Goal: Task Accomplishment & Management: Complete application form

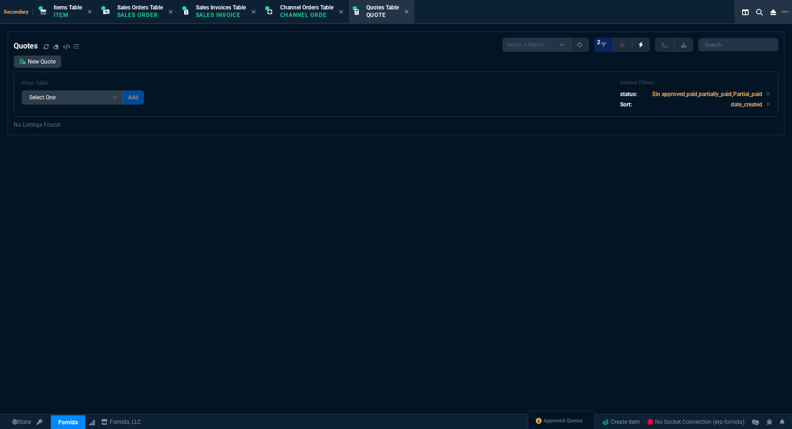
select select "4: SHAD"
select select
click at [574, 417] on span "Approved Quotes" at bounding box center [574, 421] width 40 height 8
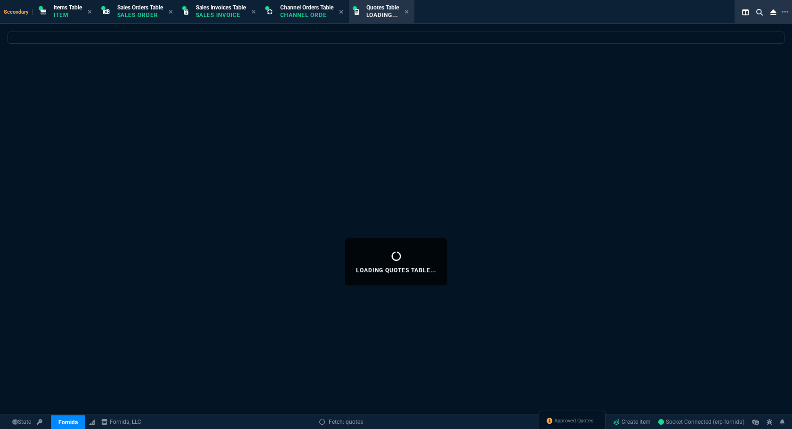
select select
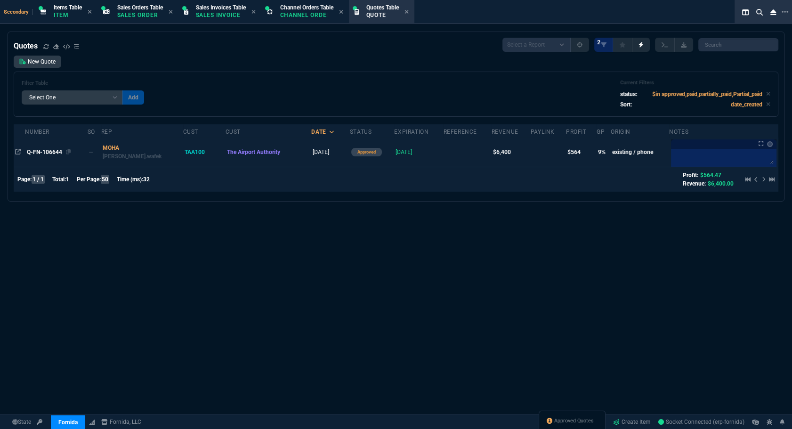
click at [33, 150] on span "Q-FN-106644" at bounding box center [44, 152] width 35 height 7
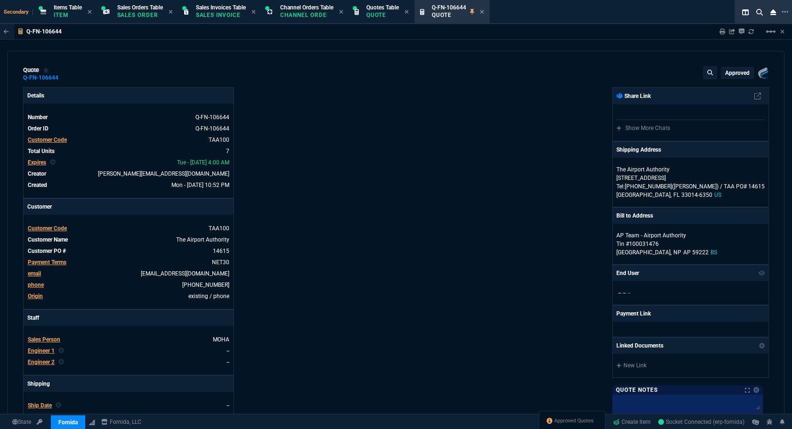
type input "12"
type input "305"
type input "15"
type input "83"
type input "629.95"
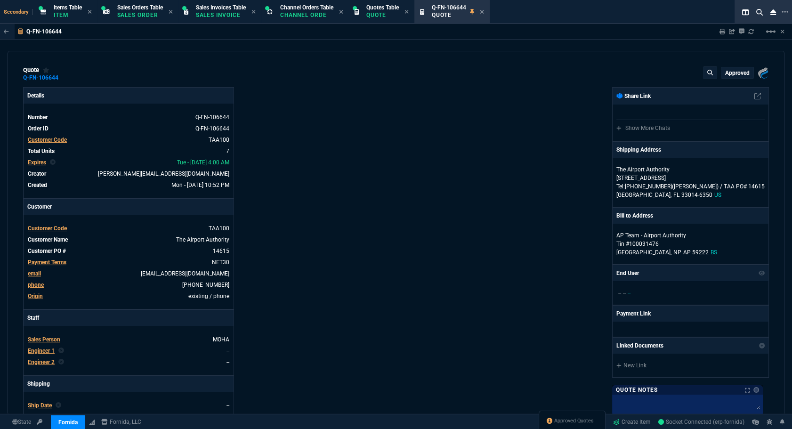
type input "31"
type input "13"
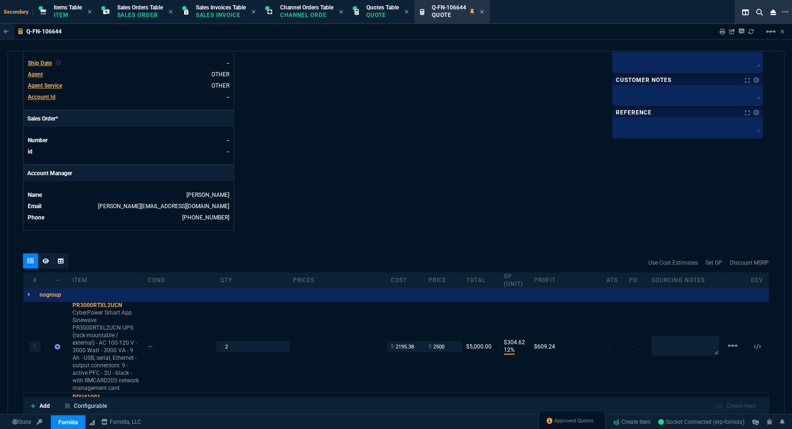
scroll to position [513, 0]
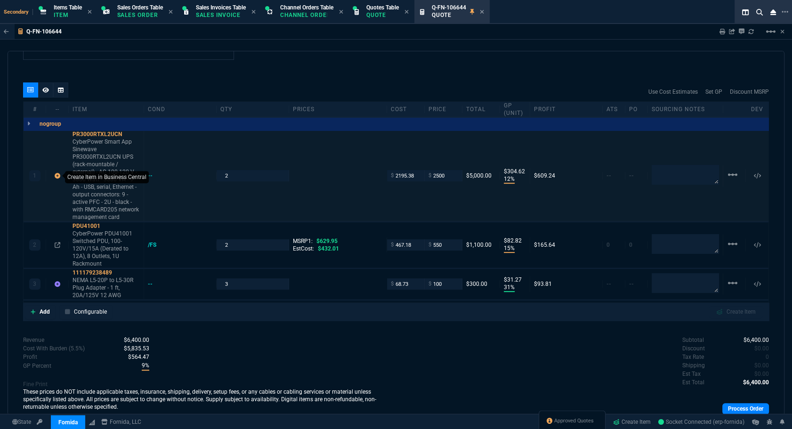
click at [56, 175] on icon at bounding box center [58, 176] width 6 height 6
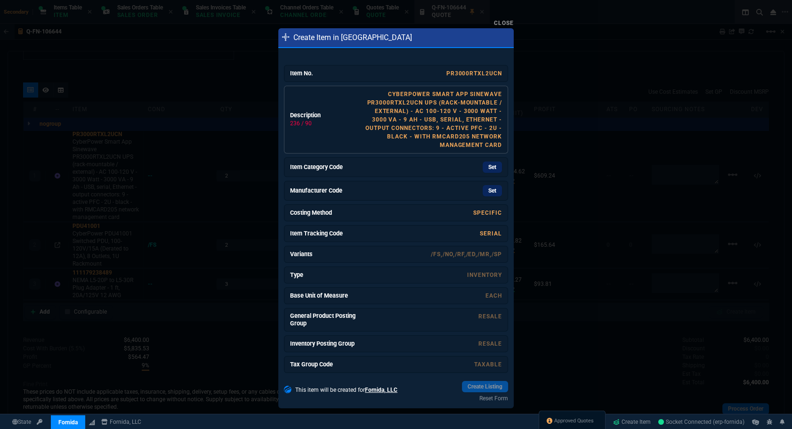
click at [436, 117] on link "CyberPower Smart App Sinewave PR3000RTXL2UCN UPS (rack-mountable / external) - …" at bounding box center [434, 119] width 137 height 57
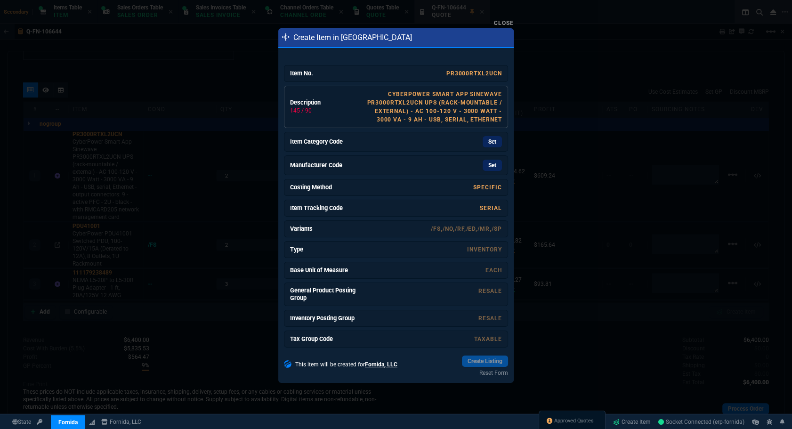
click at [436, 117] on link "CyberPower Smart App Sinewave PR3000RTXL2UCN UPS (rack-mountable / external) - …" at bounding box center [434, 107] width 135 height 32
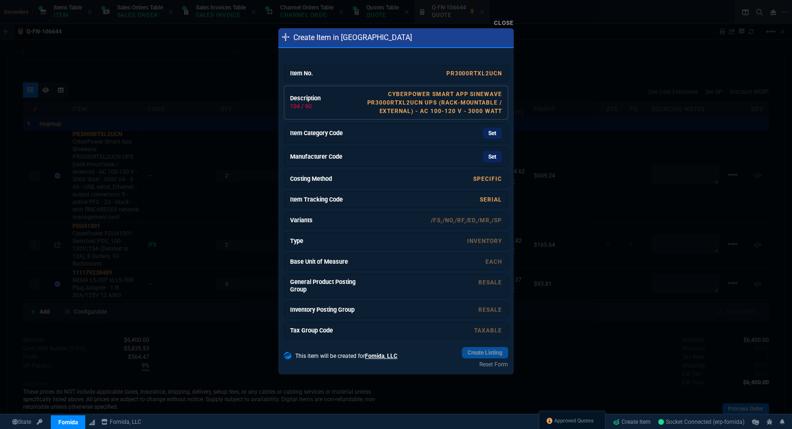
click at [436, 117] on link "Description 104 / 90 CyberPower Smart App Sinewave PR3000RTXL2UCN UPS (rack-mou…" at bounding box center [396, 103] width 224 height 34
click at [484, 127] on link "Item Category Code Set" at bounding box center [396, 133] width 224 height 20
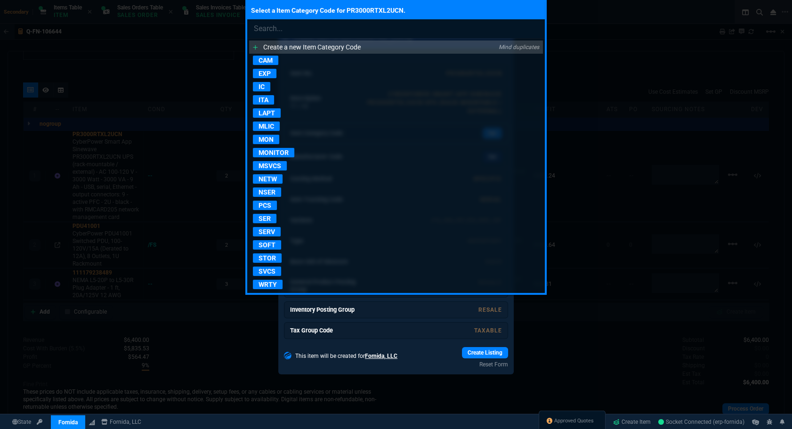
click at [263, 217] on p "SER" at bounding box center [265, 218] width 24 height 9
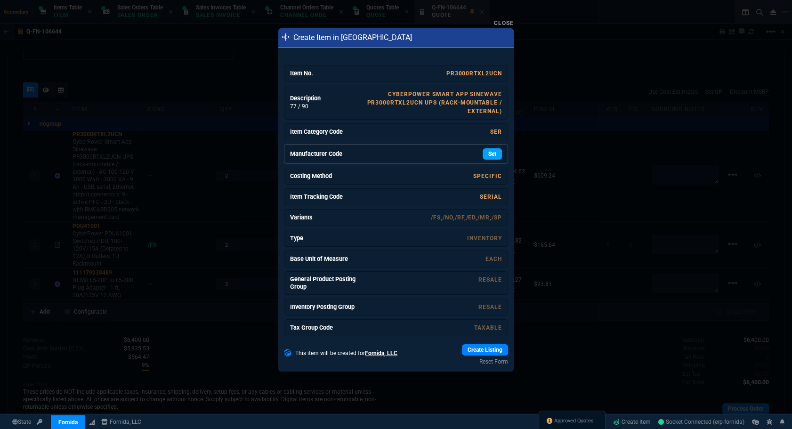
click at [489, 155] on link "Set" at bounding box center [492, 153] width 19 height 11
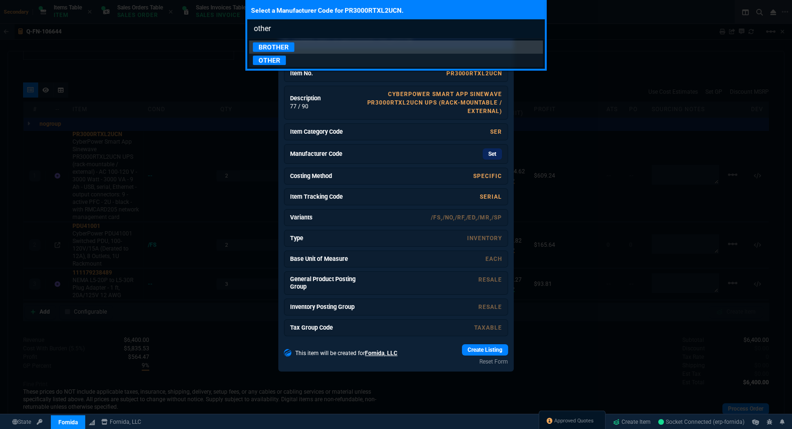
type input "other"
click at [261, 61] on p "OTHER" at bounding box center [269, 60] width 33 height 9
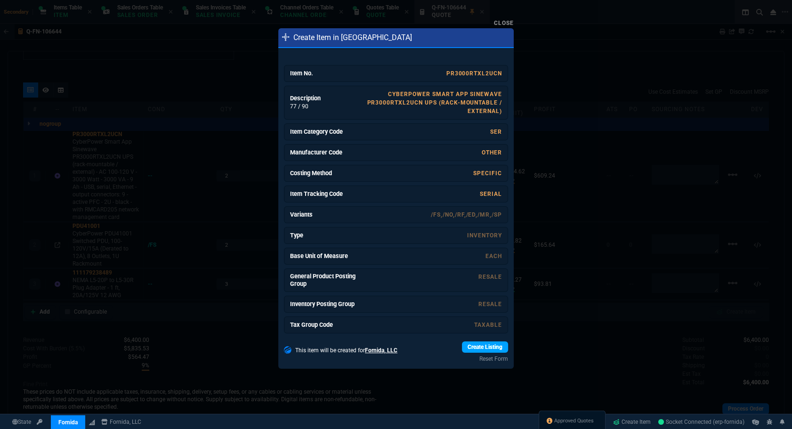
click at [484, 347] on link "Create Listing" at bounding box center [485, 347] width 46 height 11
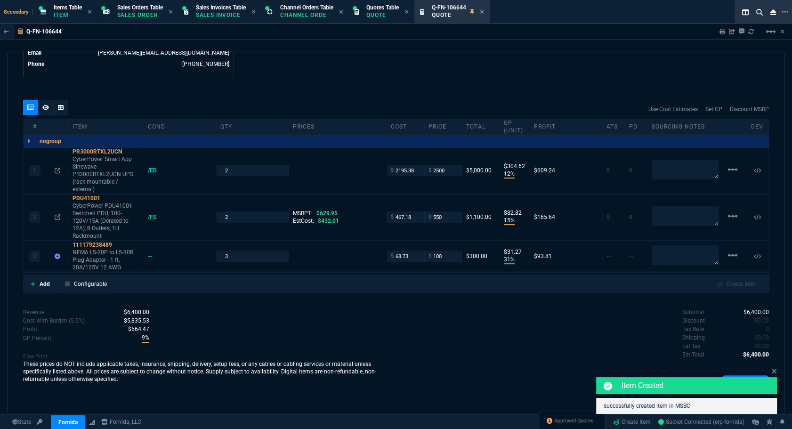
scroll to position [494, 0]
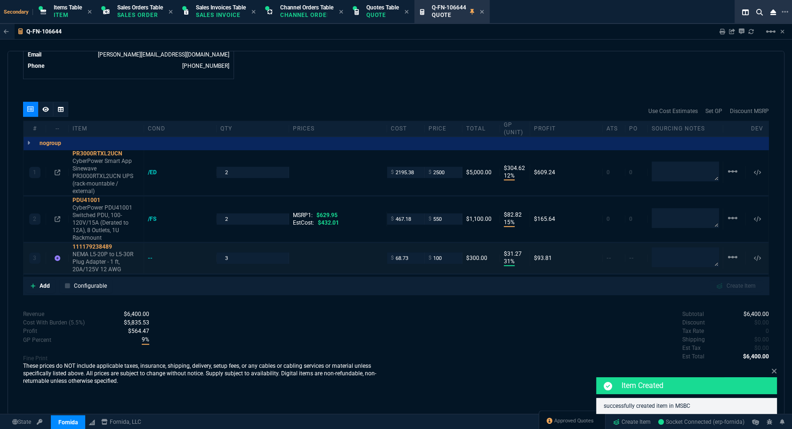
type input "4000"
type input "38"
click at [56, 255] on icon at bounding box center [58, 258] width 6 height 6
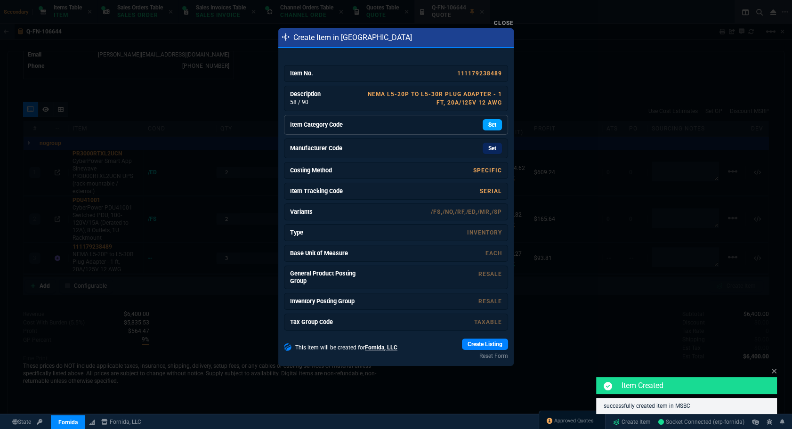
click at [483, 127] on link "Set" at bounding box center [492, 124] width 19 height 11
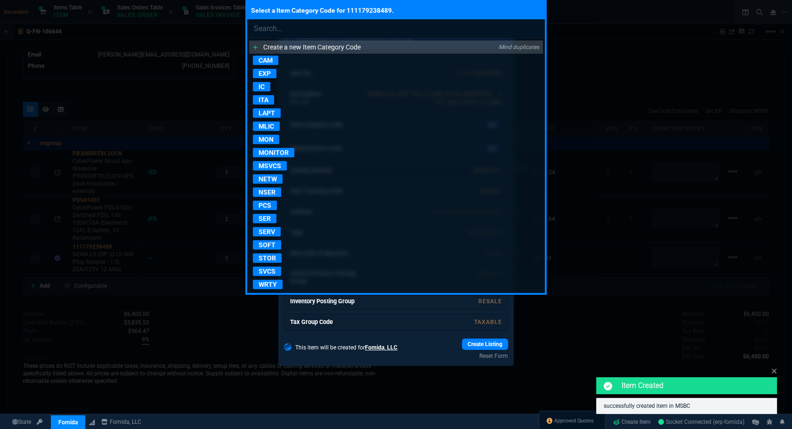
click at [273, 193] on p "NSER" at bounding box center [267, 191] width 28 height 9
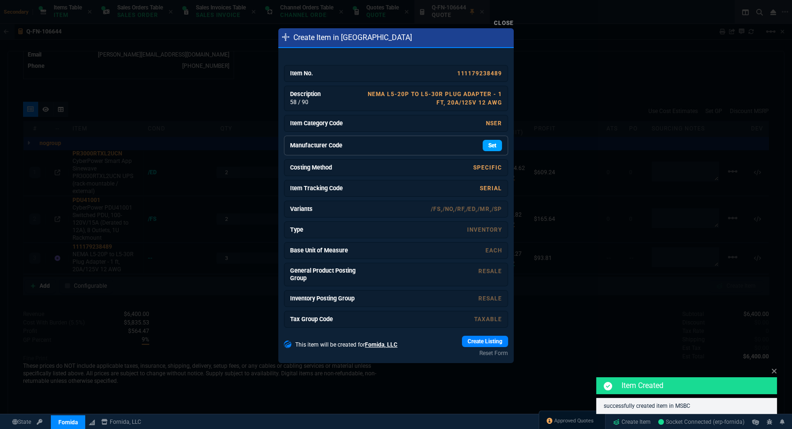
click at [489, 146] on link "Set" at bounding box center [492, 145] width 19 height 11
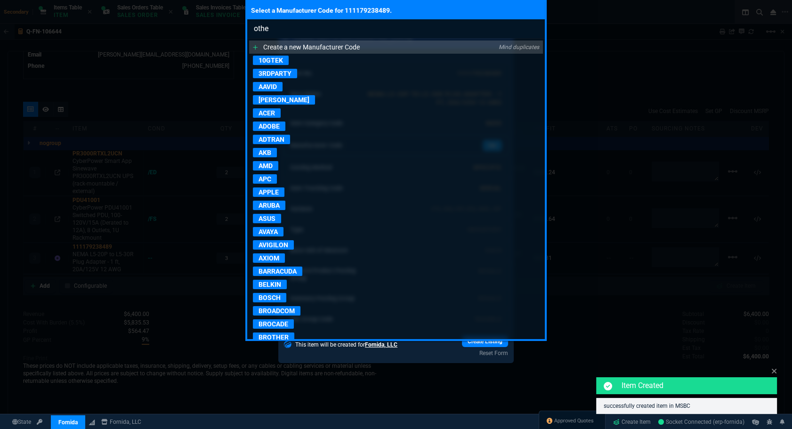
type input "other"
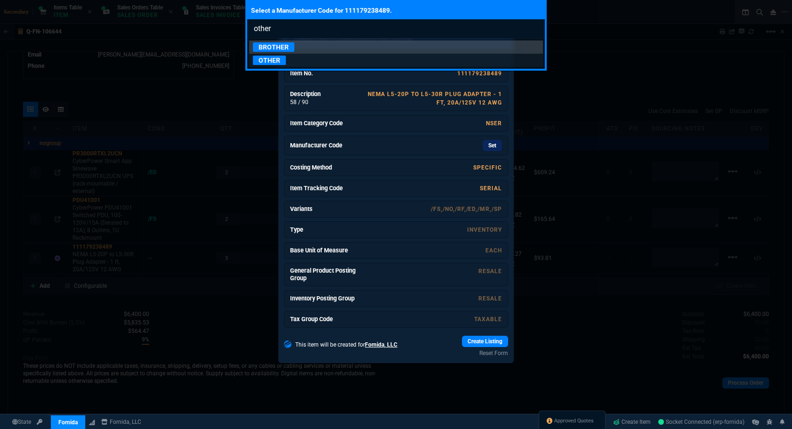
click at [398, 65] on link "OTHER" at bounding box center [396, 60] width 294 height 13
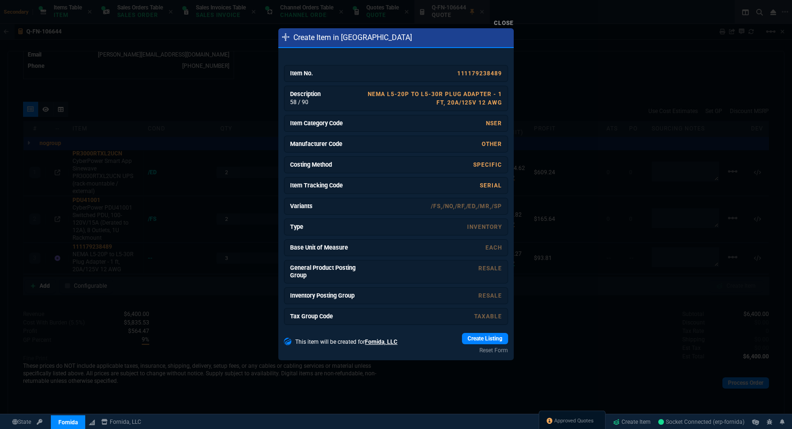
click at [464, 337] on link "Create Listing" at bounding box center [485, 338] width 46 height 11
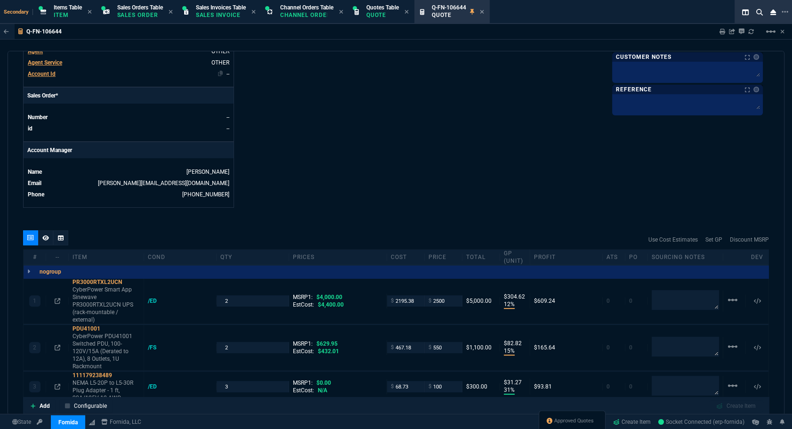
scroll to position [194, 0]
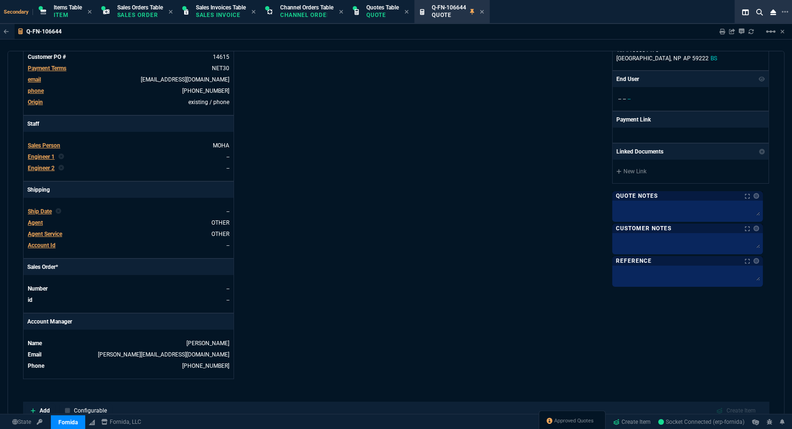
click at [32, 208] on span "Ship Date" at bounding box center [40, 211] width 24 height 7
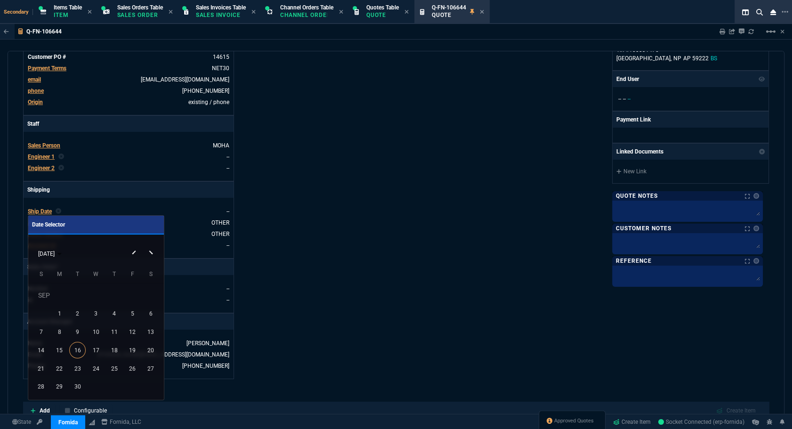
click at [135, 347] on div "19" at bounding box center [132, 350] width 16 height 16
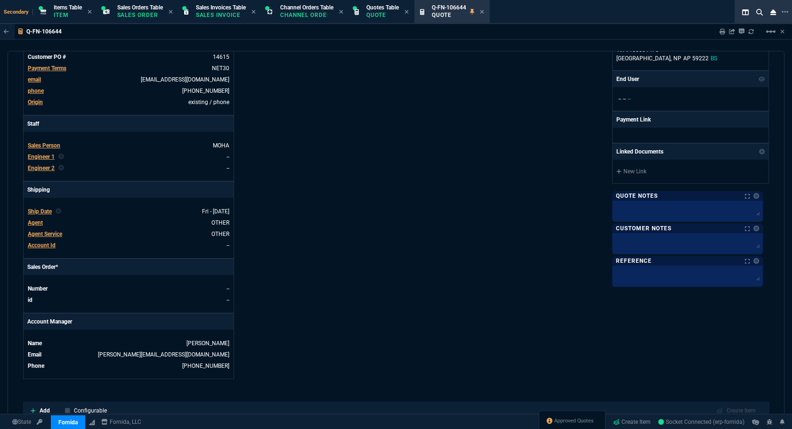
click at [314, 268] on div "Details Number Q-FN-106644 Order ID Q-FN-106644 Customer Code TAA100 Total Unit…" at bounding box center [209, 136] width 373 height 486
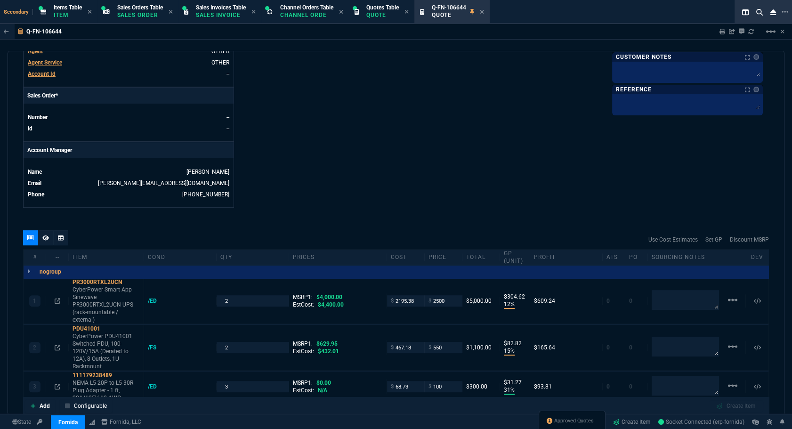
scroll to position [494, 0]
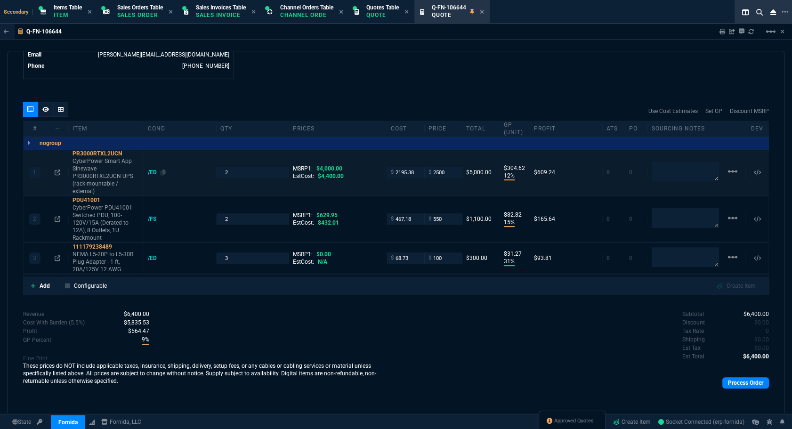
click at [156, 170] on div "/ED" at bounding box center [157, 173] width 18 height 8
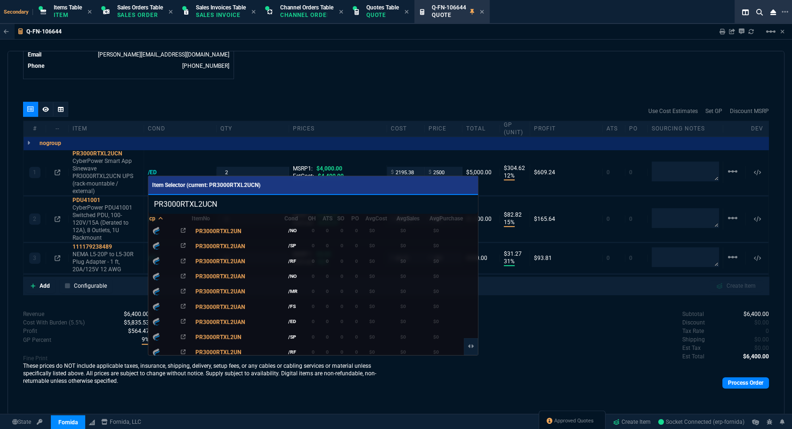
click at [64, 109] on div at bounding box center [396, 214] width 792 height 429
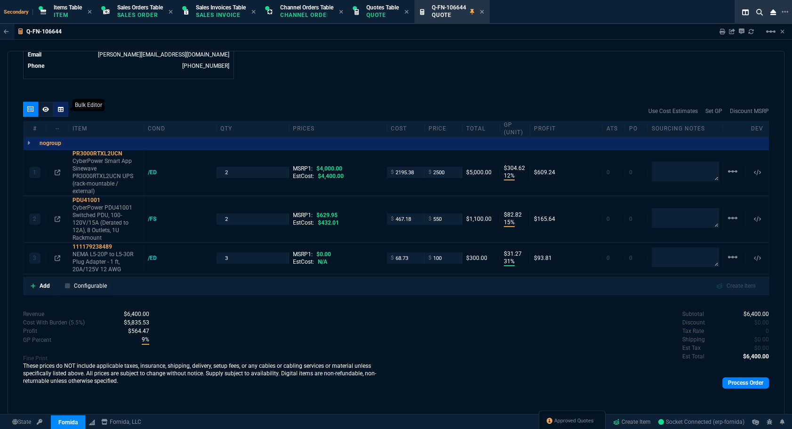
click at [61, 108] on icon at bounding box center [61, 108] width 6 height 5
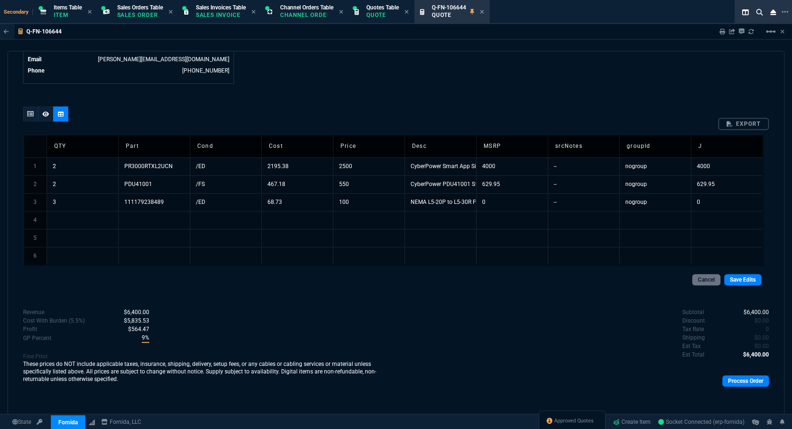
scroll to position [488, 0]
click at [203, 186] on td "/FS" at bounding box center [226, 186] width 72 height 18
click at [203, 186] on input "/FS" at bounding box center [226, 185] width 72 height 17
click at [207, 167] on td "/ED" at bounding box center [226, 168] width 72 height 18
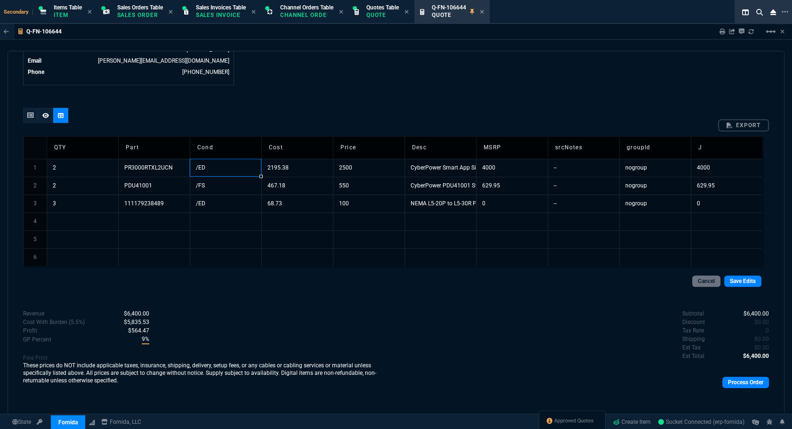
click at [207, 167] on td "/ED" at bounding box center [226, 168] width 72 height 18
click at [207, 167] on input "/ED" at bounding box center [226, 167] width 72 height 17
type input "/FS"
click at [210, 204] on input "/ED" at bounding box center [226, 203] width 72 height 17
type input "/FS"
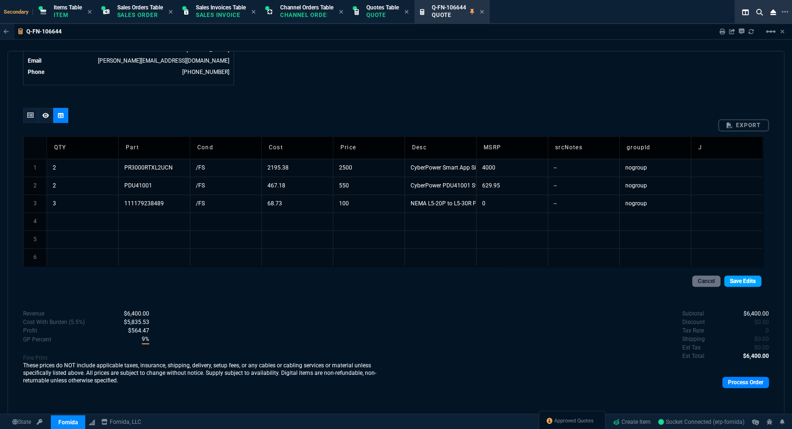
click at [735, 280] on link "Save Edits" at bounding box center [742, 281] width 37 height 11
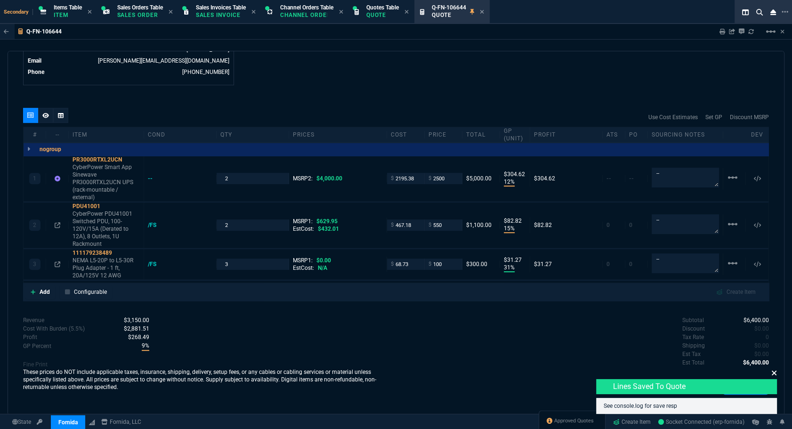
click at [776, 374] on icon at bounding box center [775, 373] width 6 height 8
type input "12"
type input "305"
type input "15"
type input "83"
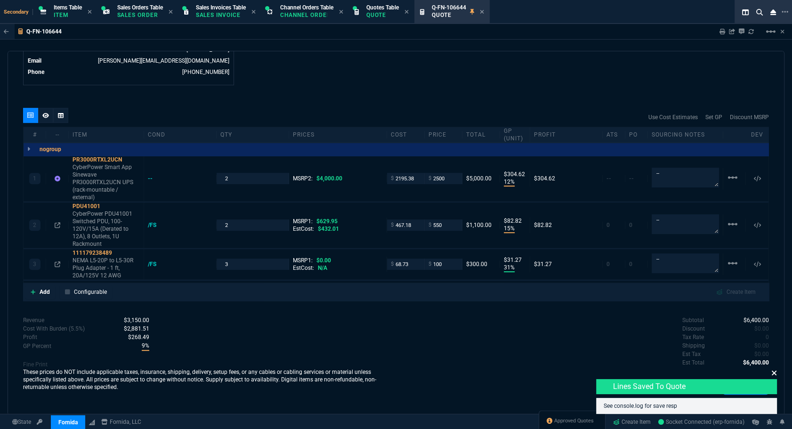
type input "31"
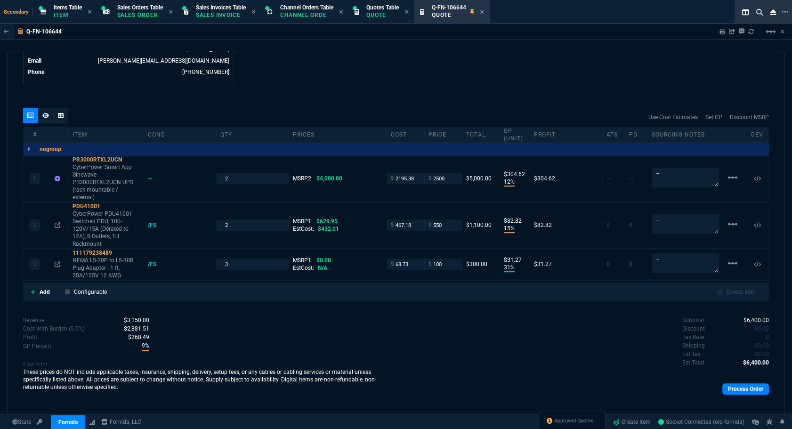
type input "38"
type input "13"
click at [748, 390] on link "Process Order" at bounding box center [746, 388] width 47 height 11
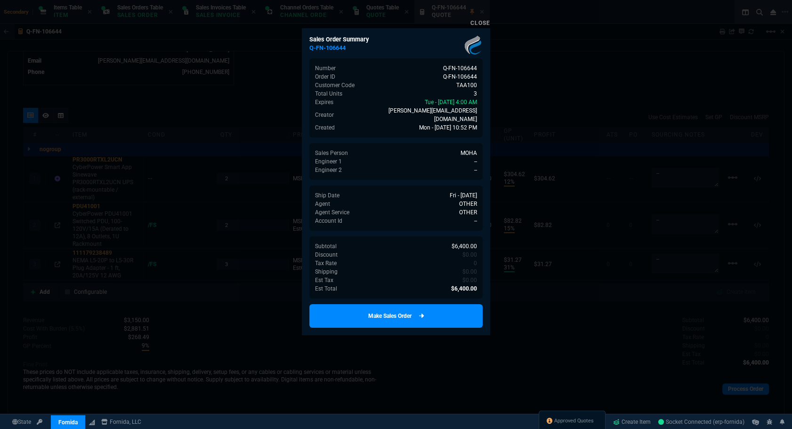
click at [397, 310] on link "Make Sales Order" at bounding box center [395, 316] width 173 height 24
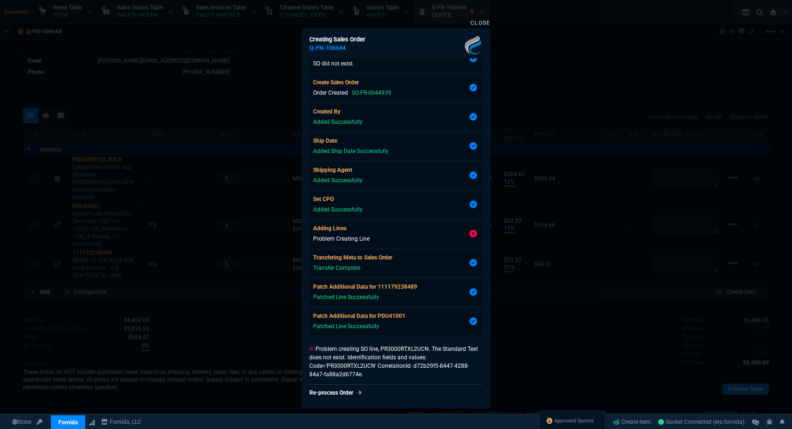
scroll to position [71, 0]
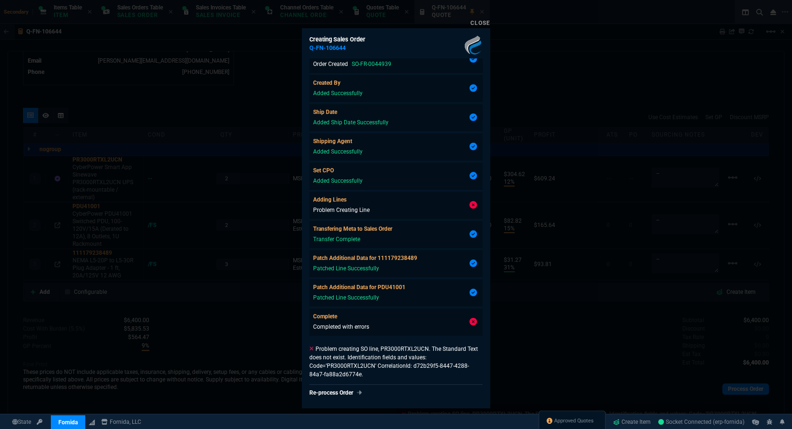
type input "12"
type input "305"
type input "15"
type input "83"
type input "31"
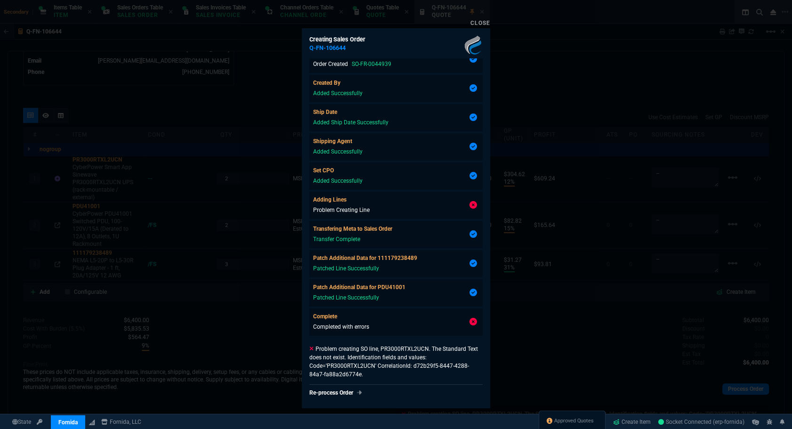
type input "31"
type input "38"
type input "13"
click at [541, 331] on div at bounding box center [396, 214] width 792 height 429
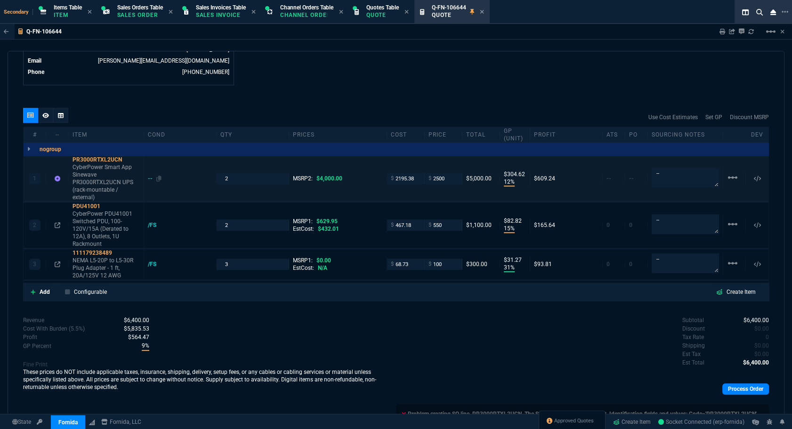
click at [150, 178] on div "--" at bounding box center [155, 179] width 14 height 8
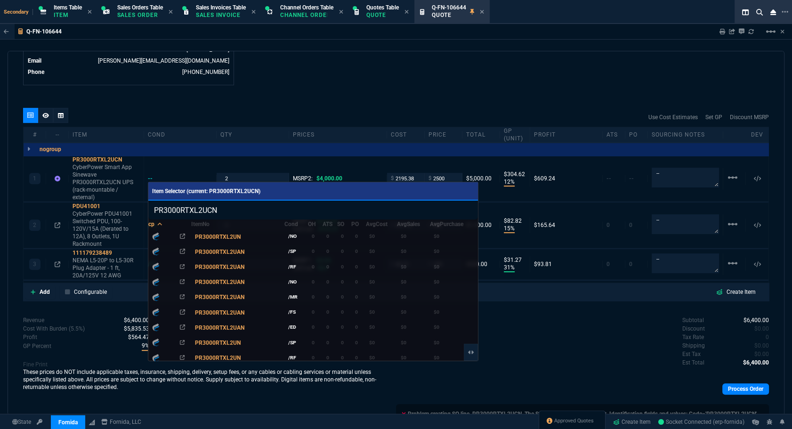
click at [172, 87] on div at bounding box center [396, 214] width 792 height 429
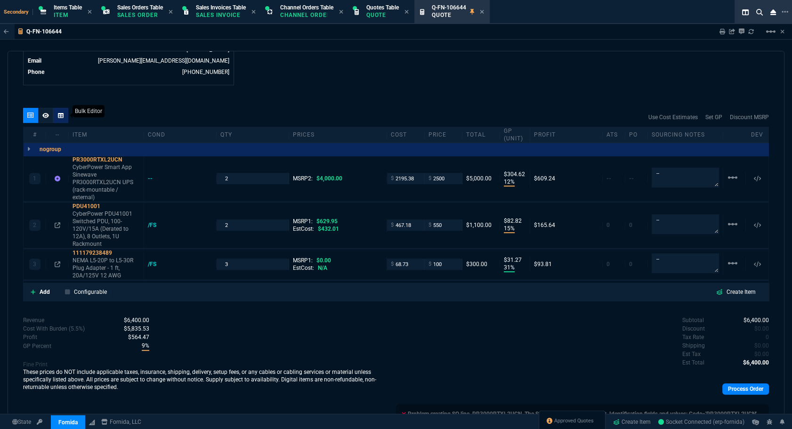
click at [64, 117] on div at bounding box center [60, 115] width 15 height 15
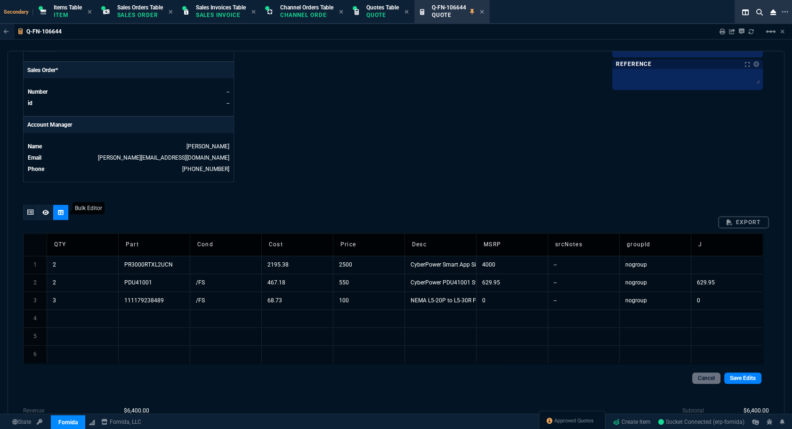
scroll to position [488, 0]
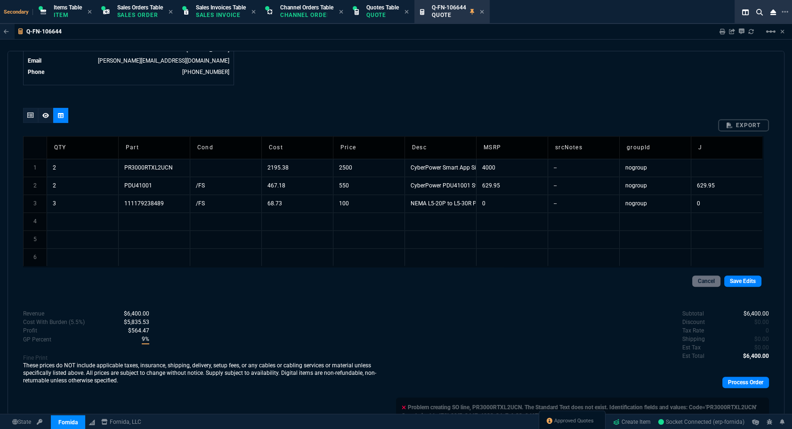
click at [203, 183] on td "/FS" at bounding box center [226, 186] width 72 height 18
click at [203, 183] on input "/FS" at bounding box center [226, 185] width 72 height 17
click at [211, 170] on td at bounding box center [226, 168] width 72 height 18
click at [749, 285] on link "Save Edits" at bounding box center [742, 281] width 37 height 11
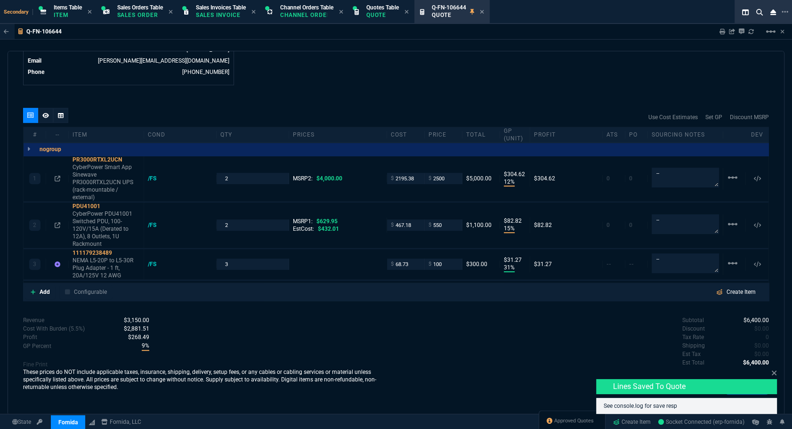
type input "12"
type input "305"
type input "15"
type input "83"
type input "31"
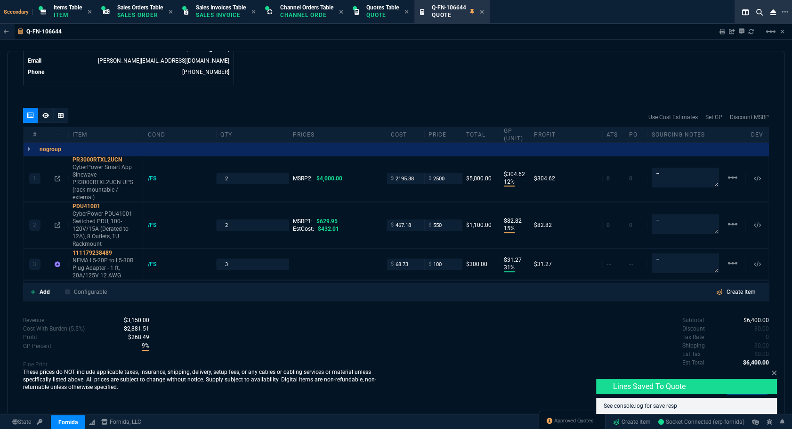
type input "31"
type input "38"
type input "13"
click at [777, 372] on div "quote Q-FN-106644 errors Fornida, LLC 2609 Technology Dr Suite 300 Plano, TX 75…" at bounding box center [396, 233] width 777 height 365
type input "12"
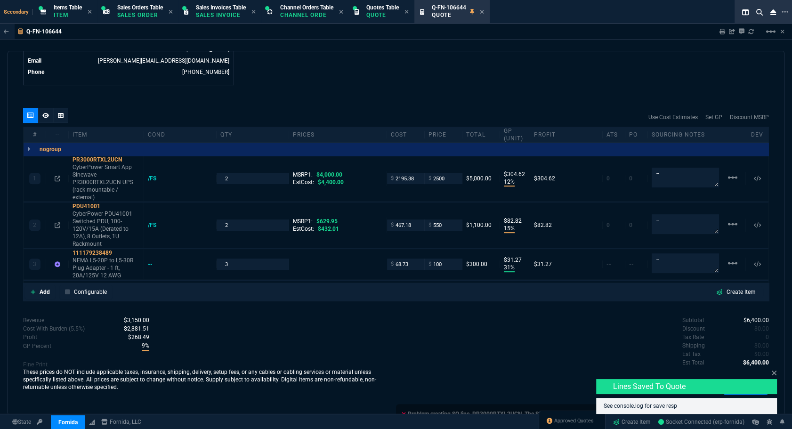
type input "305"
type input "15"
type input "83"
type input "31"
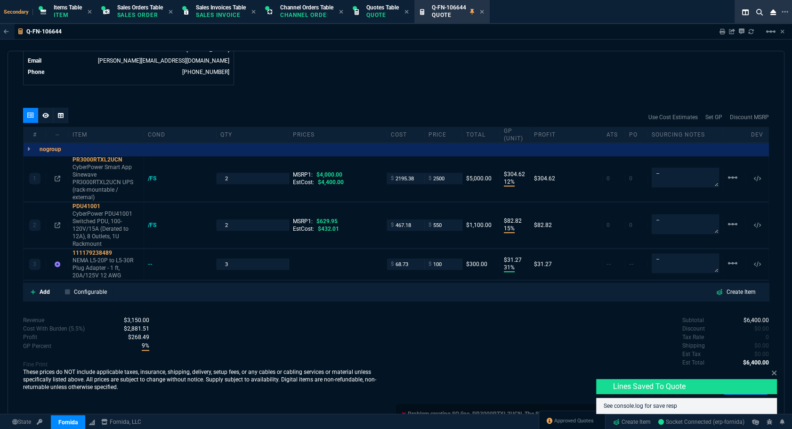
type input "38"
type input "13"
click at [776, 372] on icon at bounding box center [774, 373] width 5 height 5
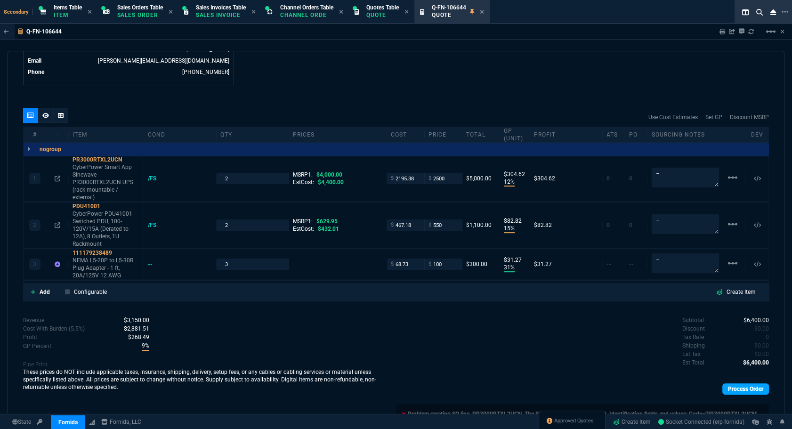
click at [750, 385] on link "Process Order" at bounding box center [746, 388] width 47 height 11
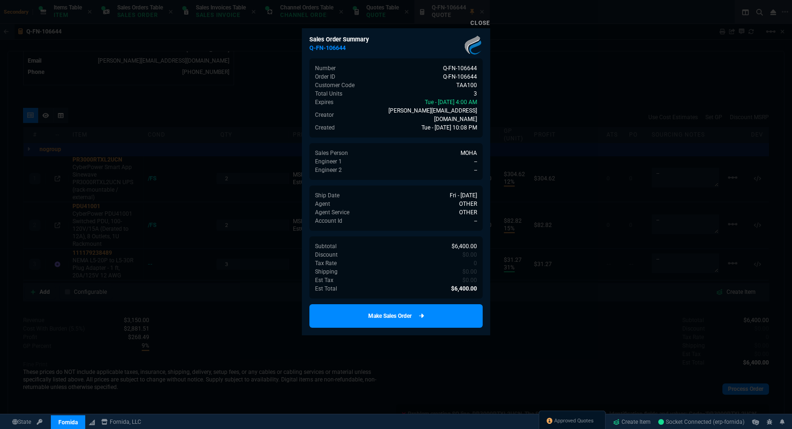
click at [429, 304] on link "Make Sales Order" at bounding box center [395, 316] width 173 height 24
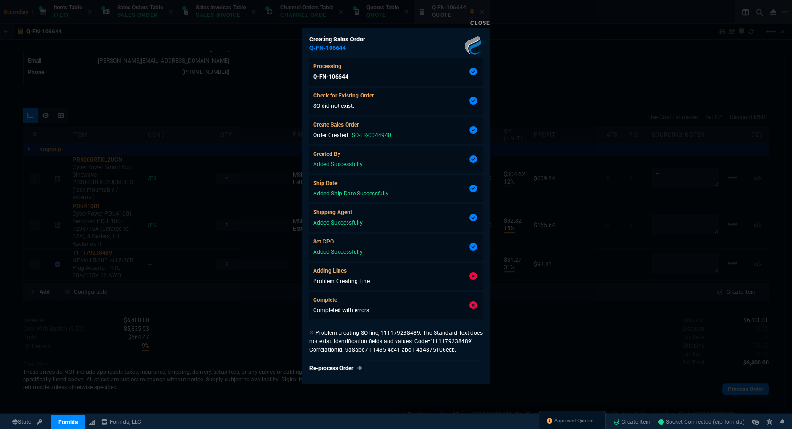
type input "12"
type input "305"
type input "15"
type input "83"
type input "31"
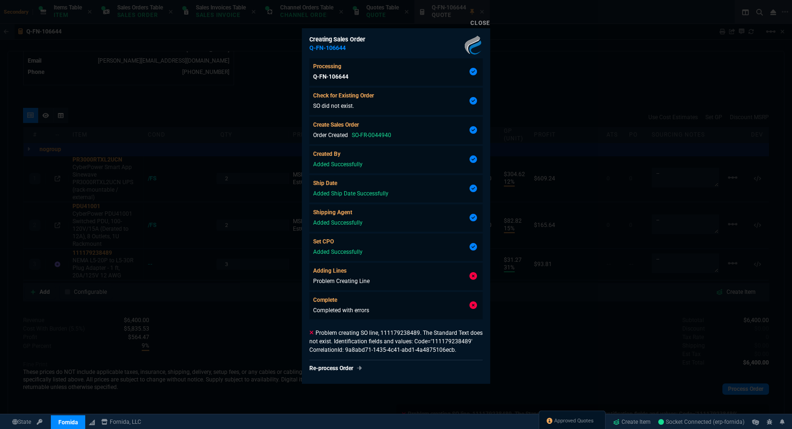
type input "31"
type input "38"
type input "13"
click at [551, 316] on div at bounding box center [396, 214] width 792 height 429
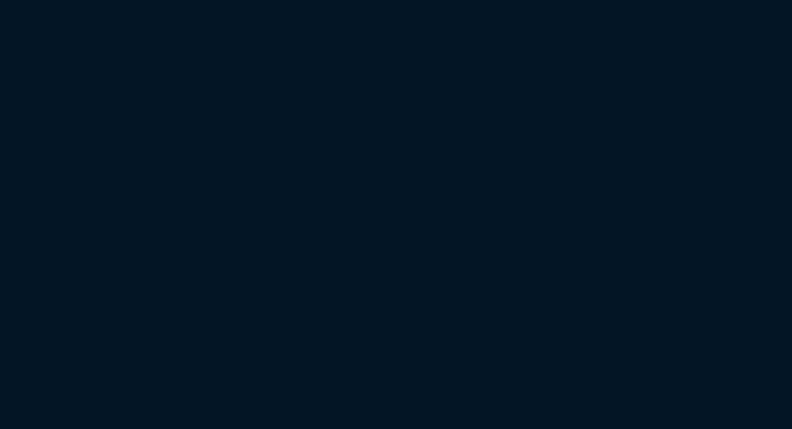
click at [590, 0] on html "Copy Next — ChatGPT Close" at bounding box center [396, 0] width 792 height 0
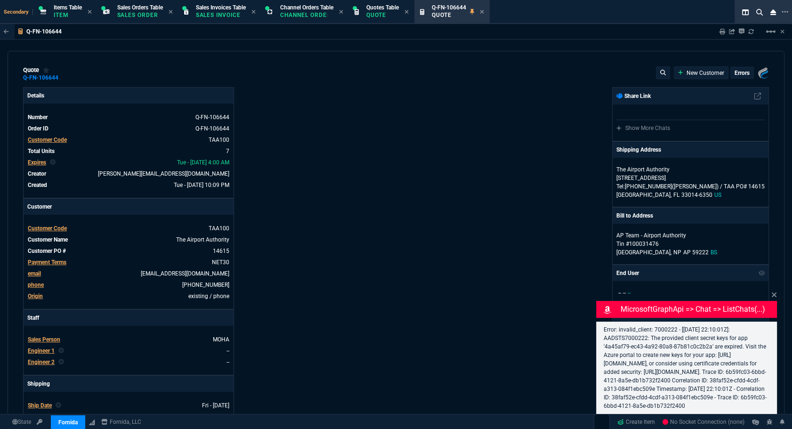
select select "4: SHAD"
type input "12"
type input "305"
type input "15"
type input "83"
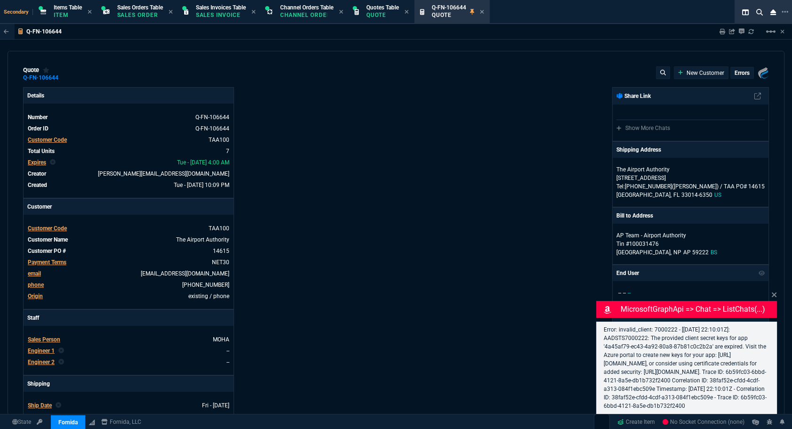
type input "31"
type input "38"
type input "13"
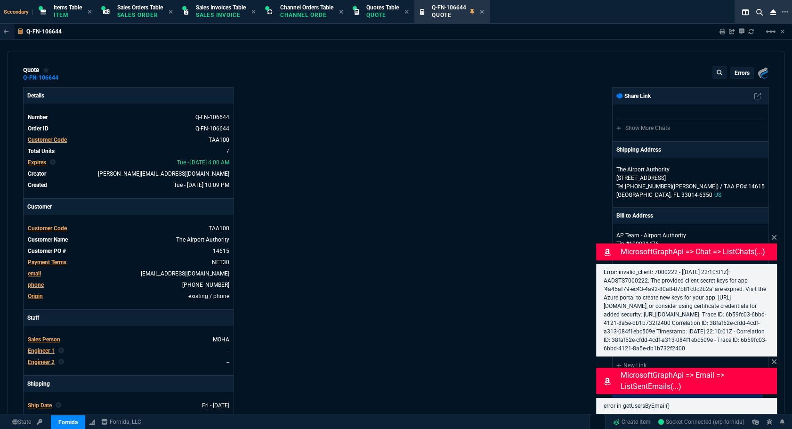
click at [775, 287] on div "Error: invalid_client: 7000222 - [2025-09-16 22:10:01Z]: AADSTS7000222: The pro…" at bounding box center [686, 310] width 181 height 92
click at [776, 234] on icon at bounding box center [775, 238] width 6 height 8
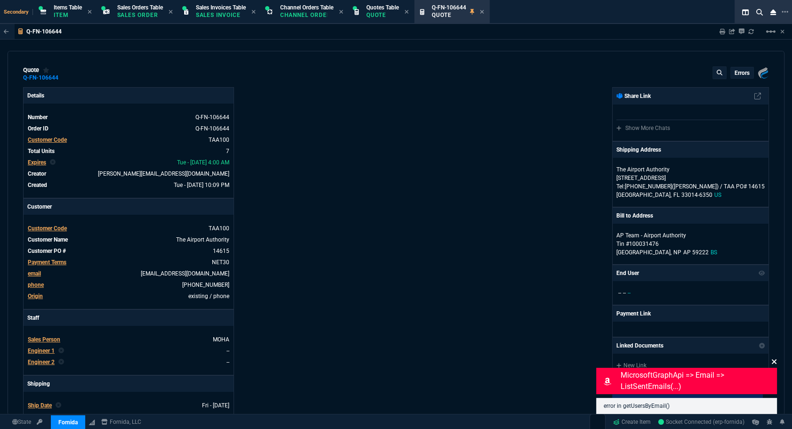
click at [773, 358] on icon at bounding box center [775, 362] width 6 height 8
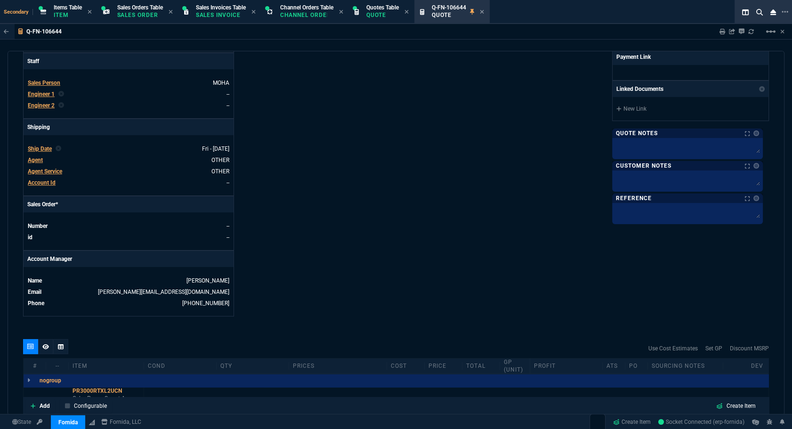
scroll to position [471, 0]
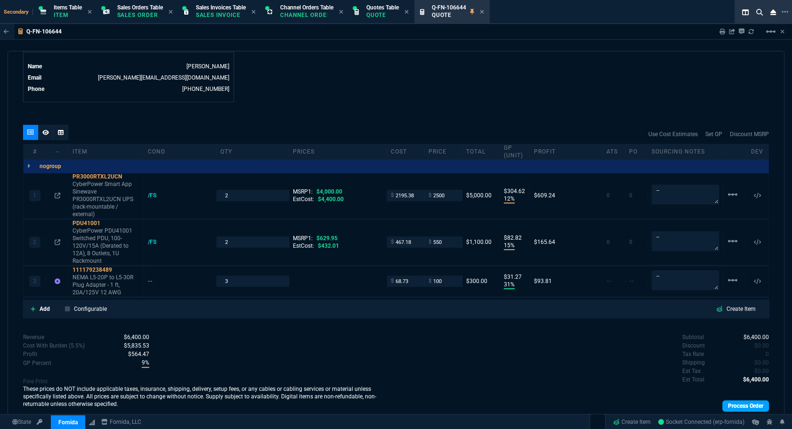
click at [736, 407] on link "Process Order" at bounding box center [746, 405] width 47 height 11
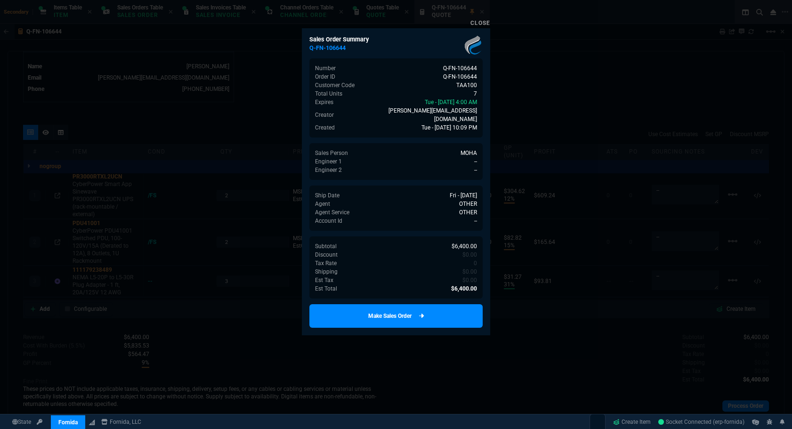
click at [415, 304] on link "Make Sales Order" at bounding box center [395, 316] width 173 height 24
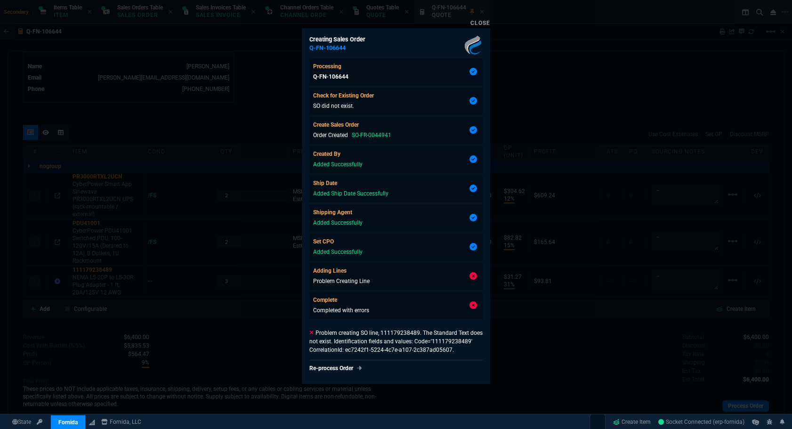
type input "12"
type input "305"
type input "15"
type input "83"
type input "31"
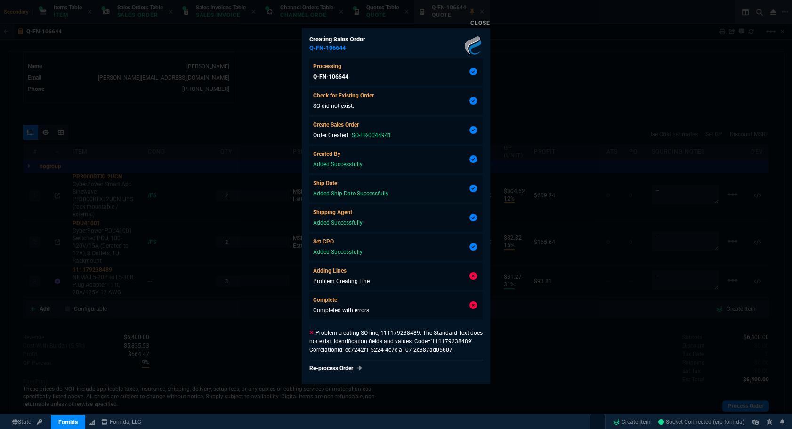
type input "31"
type input "38"
type input "13"
click at [244, 315] on div at bounding box center [396, 214] width 792 height 429
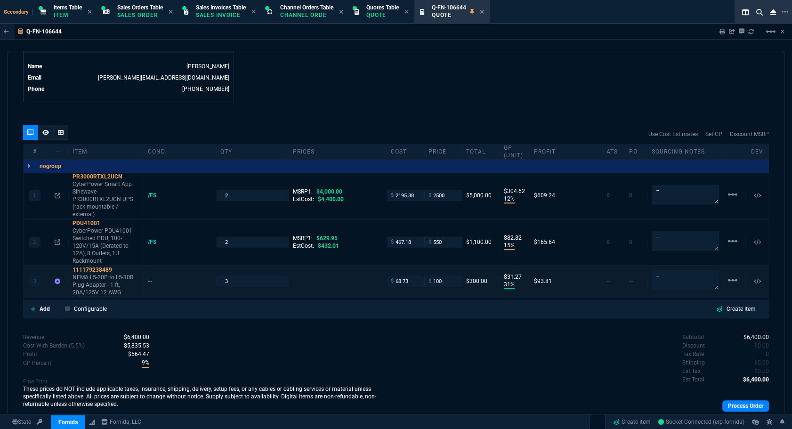
click at [148, 285] on div "3 111179238489 NEMA L5-20P to L5-30R Plug Adapter - 1 ft, 20A/125V 12 AWG -- 3 …" at bounding box center [396, 281] width 745 height 31
click at [149, 283] on div "--" at bounding box center [155, 281] width 14 height 8
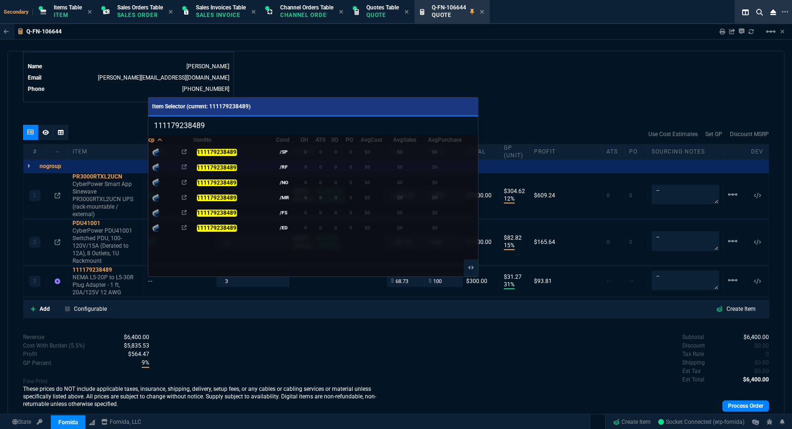
click at [210, 212] on mark "111179238489" at bounding box center [217, 213] width 40 height 7
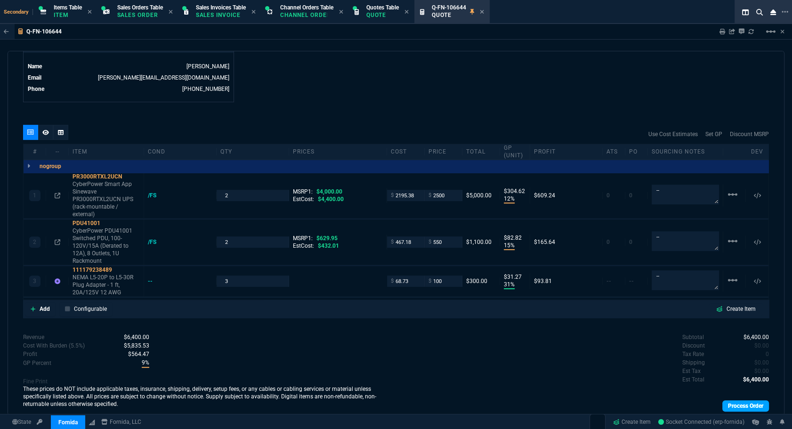
click at [749, 405] on link "Process Order" at bounding box center [746, 405] width 47 height 11
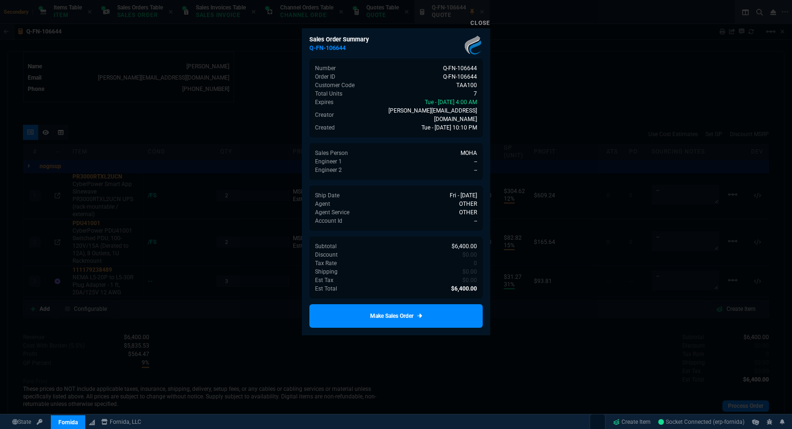
click at [475, 311] on link "Make Sales Order" at bounding box center [395, 316] width 173 height 24
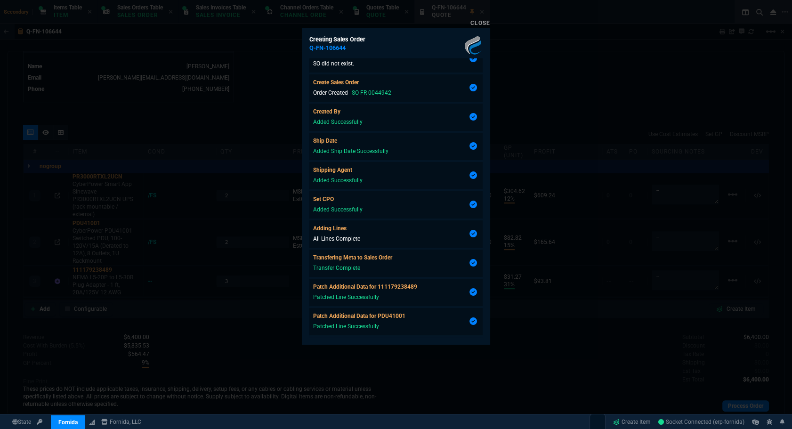
scroll to position [89, 0]
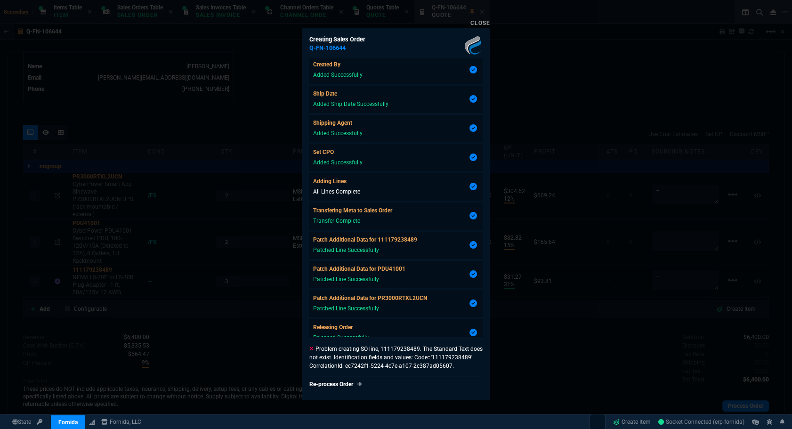
type input "12"
type input "305"
type input "15"
type input "83"
type input "31"
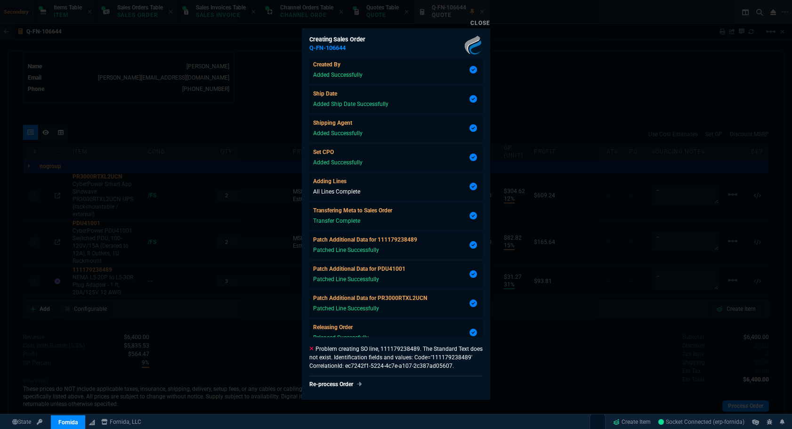
type input "31"
type input "38"
type input "13"
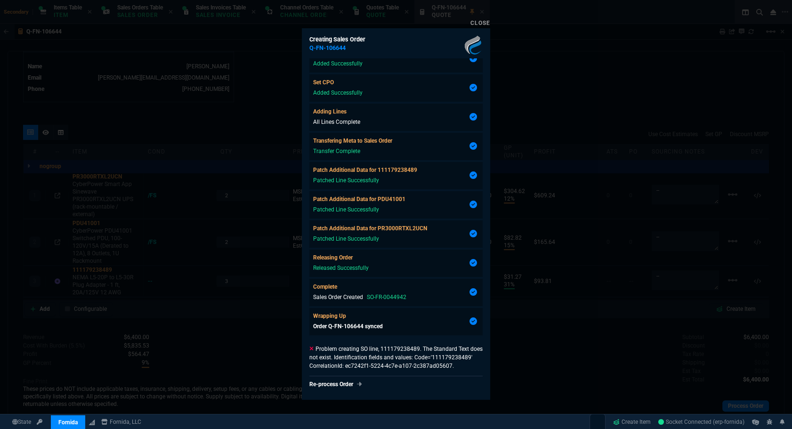
click at [517, 330] on div at bounding box center [396, 214] width 792 height 429
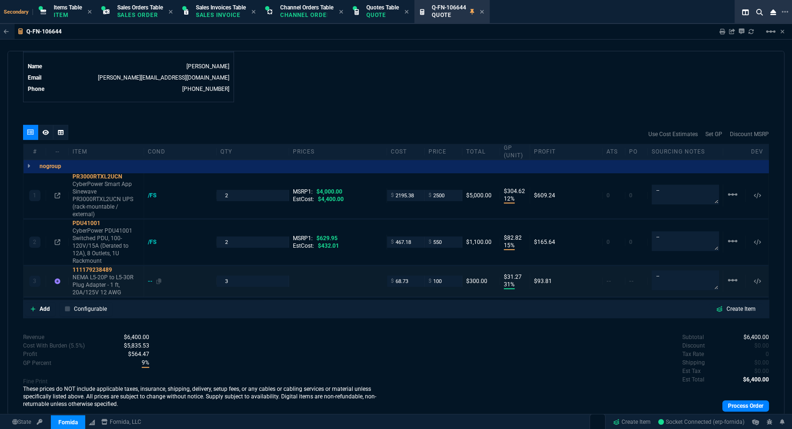
click at [149, 281] on div "--" at bounding box center [155, 281] width 14 height 8
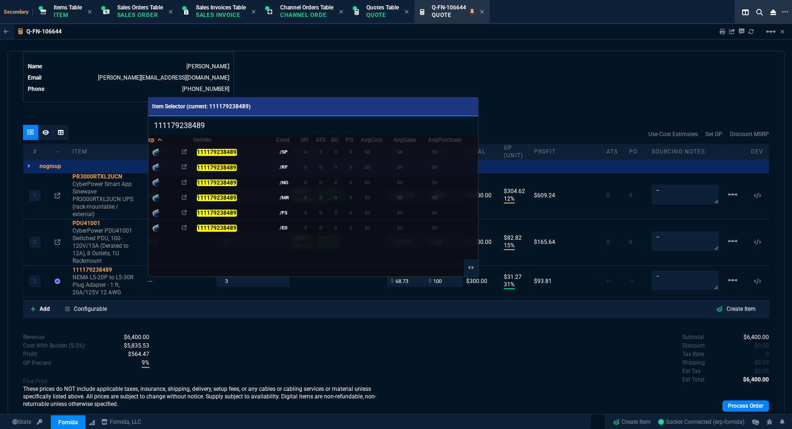
click at [210, 210] on mark "111179238489" at bounding box center [217, 213] width 40 height 7
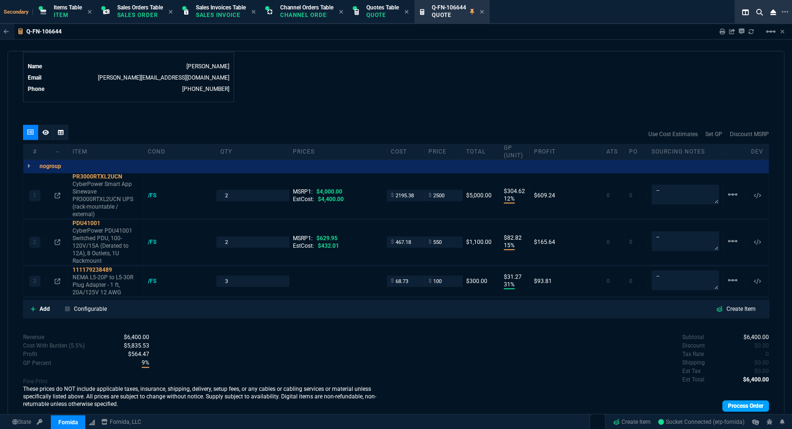
click at [724, 400] on link "Process Order" at bounding box center [746, 405] width 47 height 11
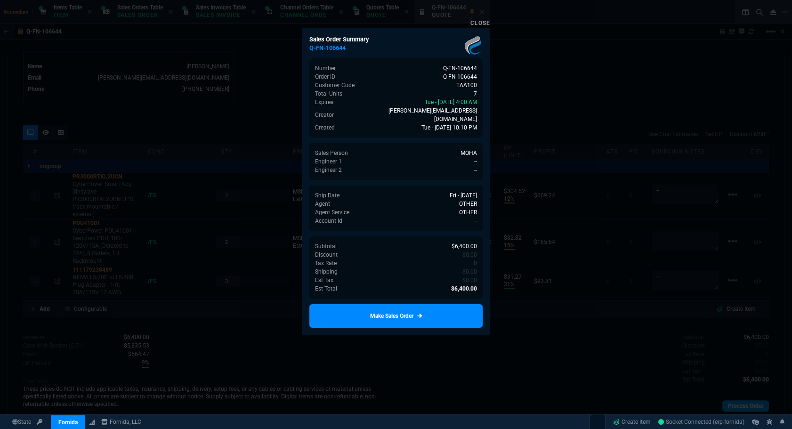
click at [725, 403] on div at bounding box center [396, 214] width 792 height 429
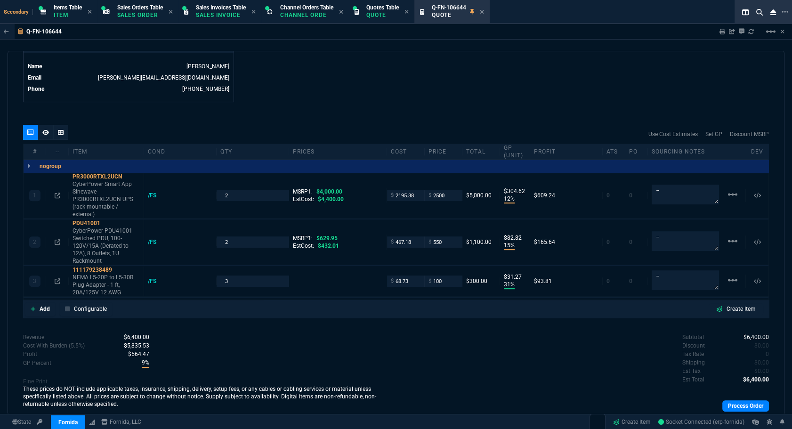
click at [380, 317] on div "quote Q-FN-106644 errors Fornida, LLC 2609 Technology Dr Suite 300 Plano, TX 75…" at bounding box center [396, 233] width 777 height 365
click at [740, 402] on link "Process Order" at bounding box center [746, 405] width 47 height 11
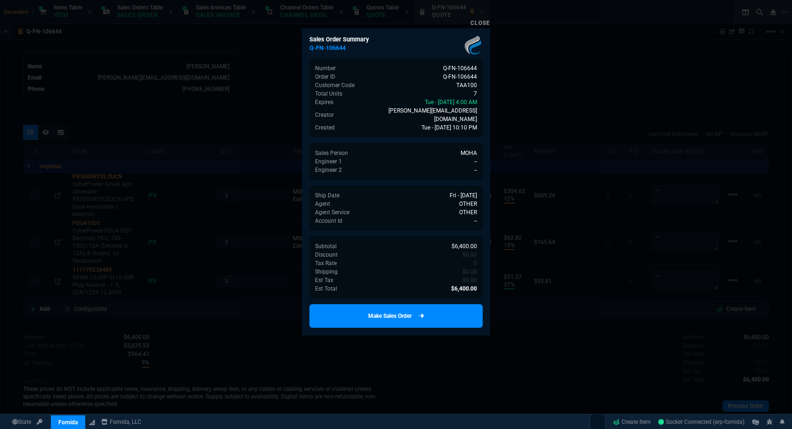
click at [448, 310] on link "Make Sales Order" at bounding box center [395, 316] width 173 height 24
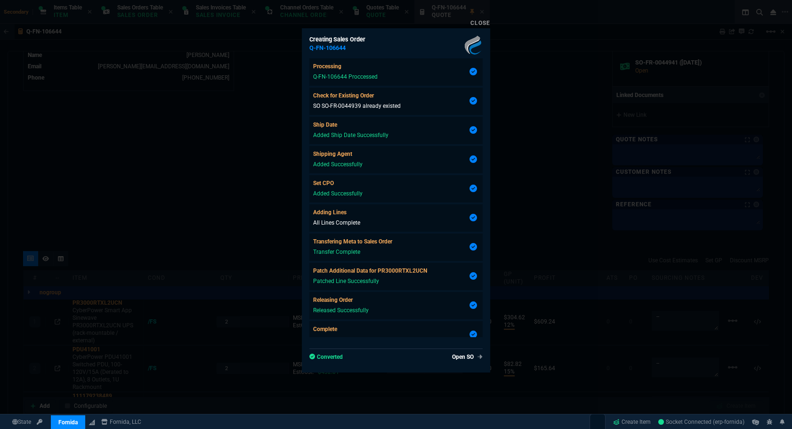
type input "12"
type input "305"
type input "15"
type input "83"
type input "31"
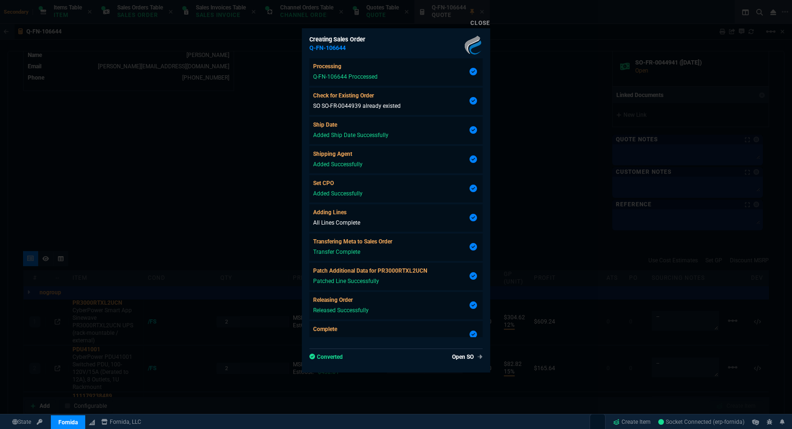
type input "31"
type input "38"
type input "13"
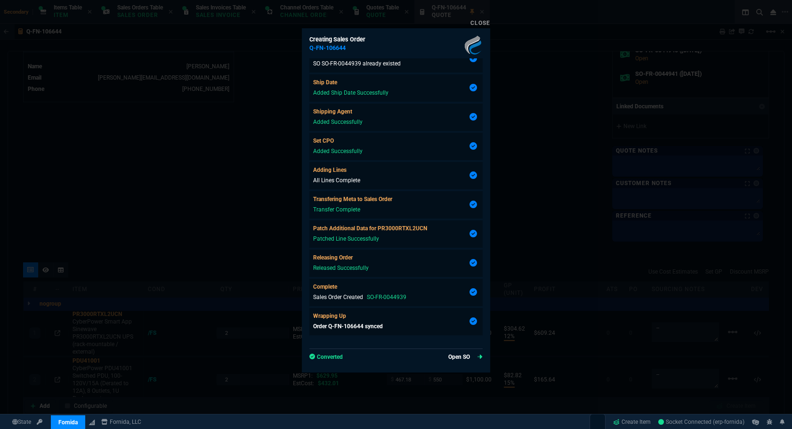
click at [453, 354] on link "Open SO" at bounding box center [465, 357] width 34 height 8
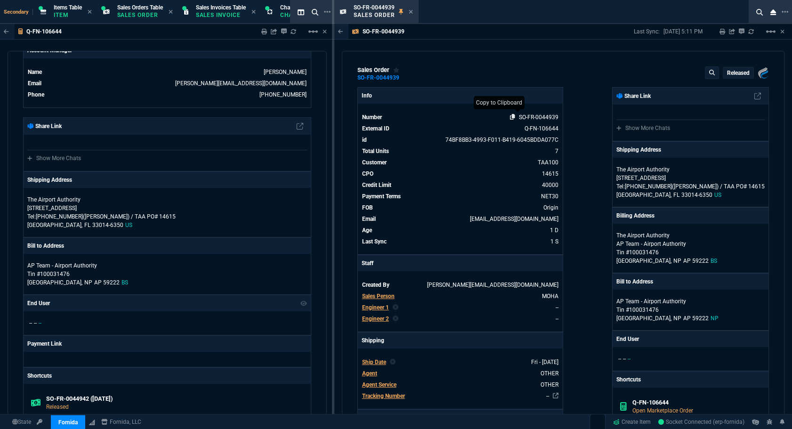
click at [512, 118] on icon at bounding box center [512, 117] width 5 height 6
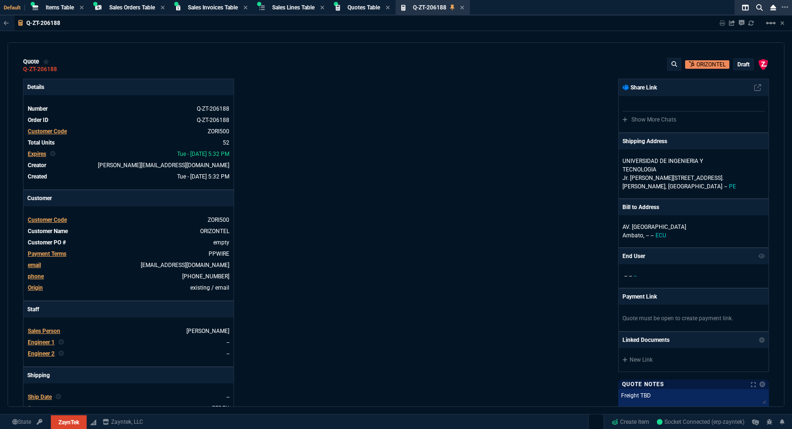
select select "4: SHAD"
